Goal: Information Seeking & Learning: Learn about a topic

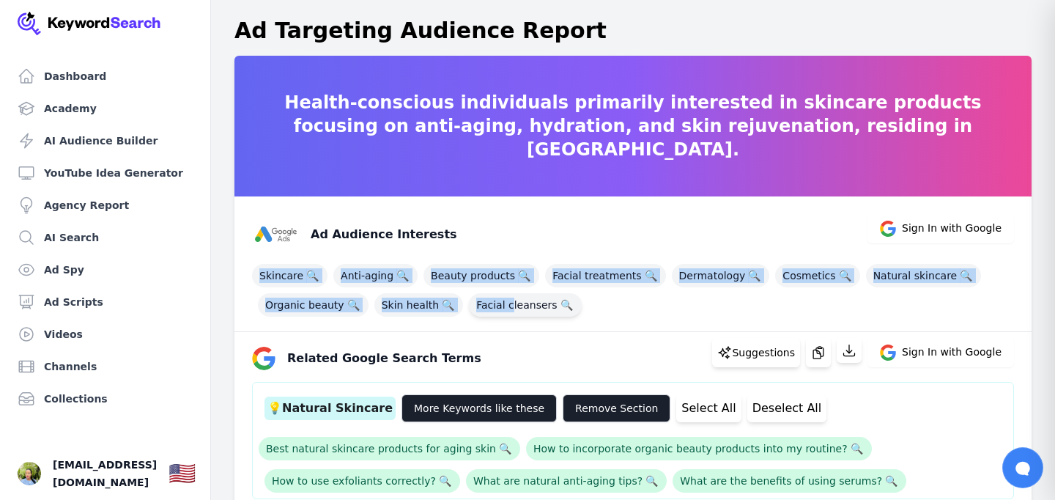
click at [506, 311] on div "Skincare 🔍 Anti-aging 🔍 Beauty products 🔍 Facial treatments 🔍 Dermatology 🔍 Cos…" at bounding box center [633, 287] width 762 height 59
click at [597, 298] on div "Skincare 🔍 Anti-aging 🔍 Beauty products 🔍 Facial treatments 🔍 Dermatology 🔍 Cos…" at bounding box center [633, 287] width 762 height 59
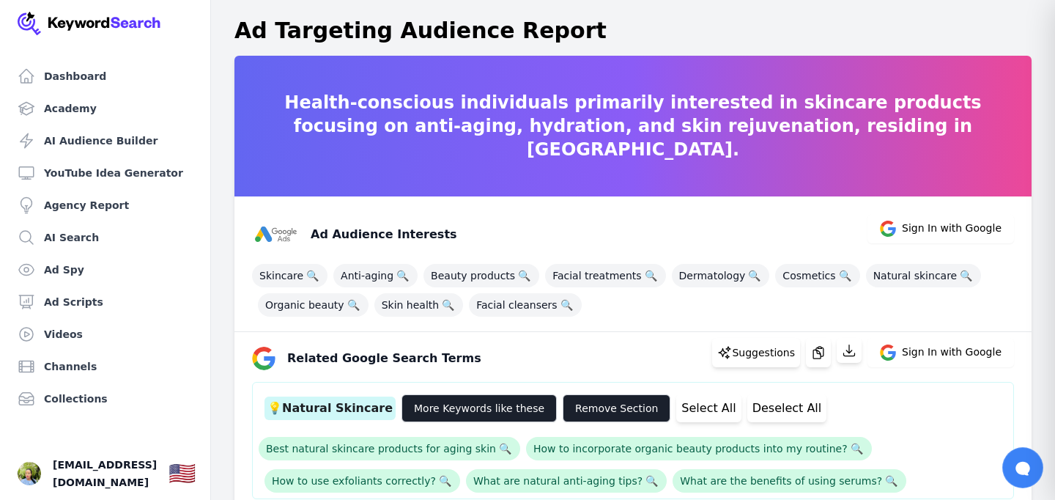
click at [591, 314] on div "Skincare 🔍 Anti-aging 🔍 Beauty products 🔍 Facial treatments 🔍 Dermatology 🔍 Cos…" at bounding box center [633, 287] width 762 height 59
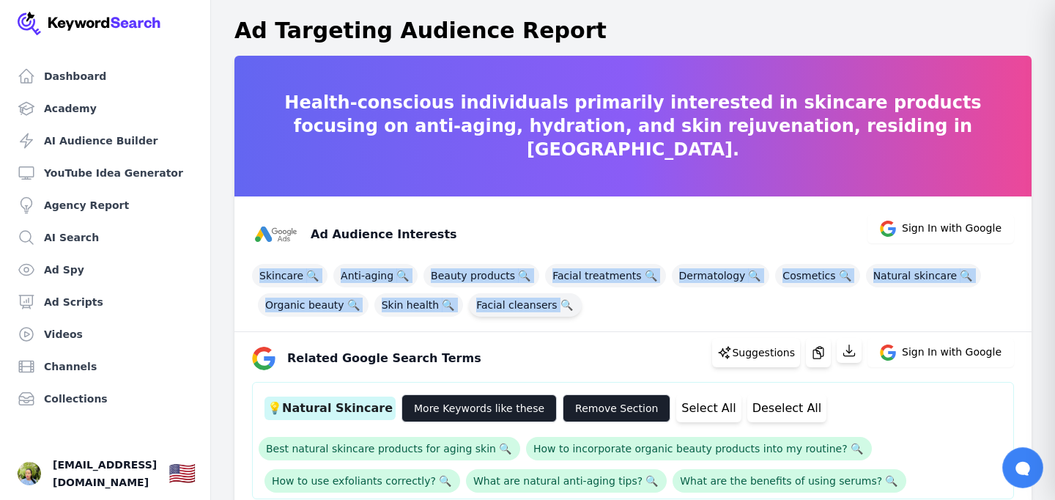
drag, startPoint x: 246, startPoint y: 273, endPoint x: 543, endPoint y: 306, distance: 298.6
click at [553, 308] on div "Ad Audience Interests Sign In with Google Skincare 🔍 Anti-aging 🔍 Beauty produc…" at bounding box center [632, 264] width 797 height 136
copy div "Skincare 🔍 Anti-aging 🔍 Beauty products 🔍 Facial treatments 🔍 Dermatology 🔍 Cos…"
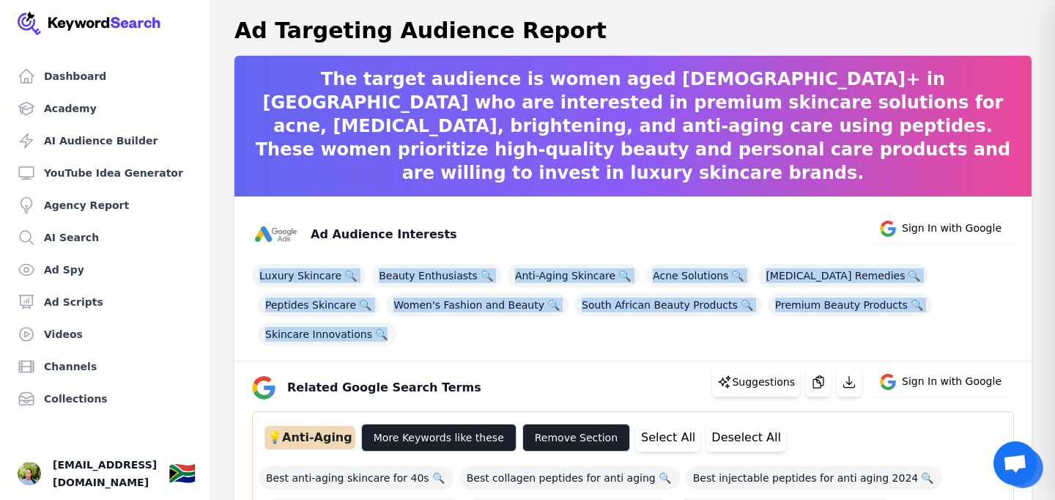
drag, startPoint x: 251, startPoint y: 271, endPoint x: 413, endPoint y: 325, distance: 170.6
click at [413, 325] on div "Ad Audience Interests Sign In with Google Luxury Skincare 🔍 Beauty Enthusiasts …" at bounding box center [632, 278] width 797 height 165
copy div "Luxury Skincare 🔍 Beauty Enthusiasts 🔍 Anti-Aging Skincare 🔍 Acne Solutions 🔍 H…"
click at [421, 211] on div "Ad Audience Interests" at bounding box center [354, 234] width 205 height 47
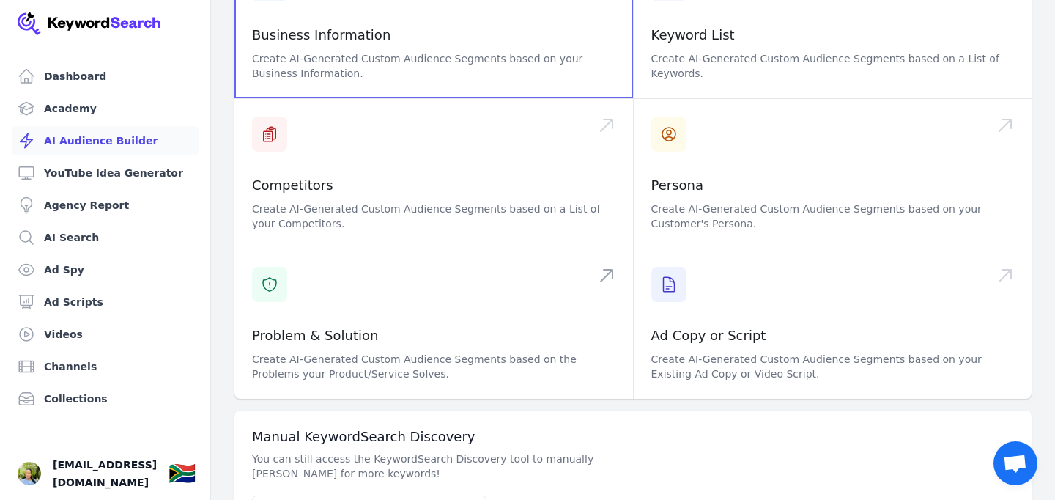
scroll to position [219, 0]
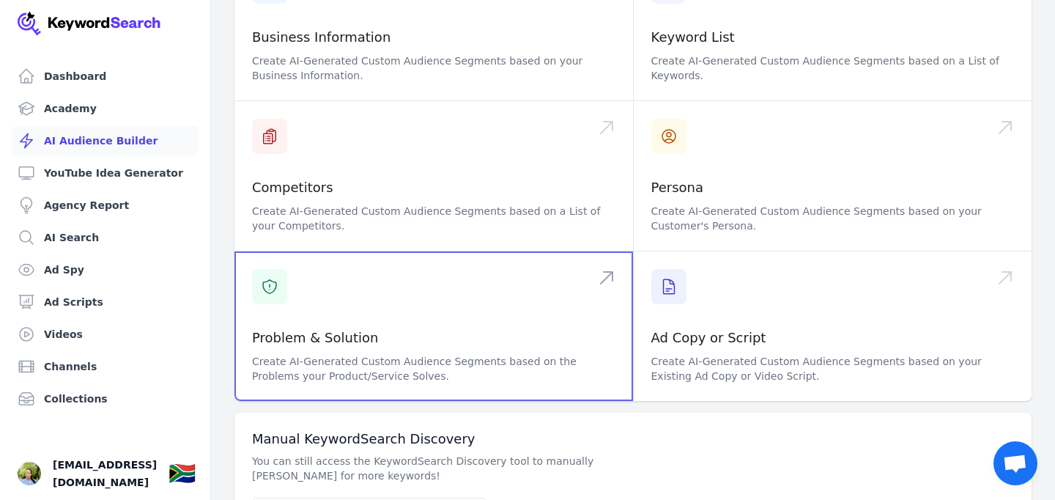
click at [608, 251] on span at bounding box center [433, 325] width 399 height 149
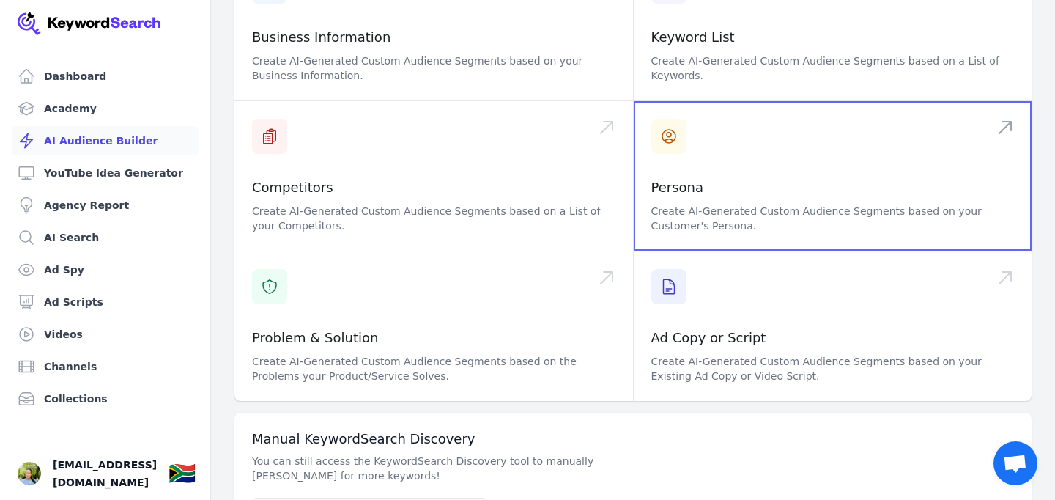
click at [1003, 101] on span at bounding box center [833, 175] width 399 height 149
